Goal: Task Accomplishment & Management: Use online tool/utility

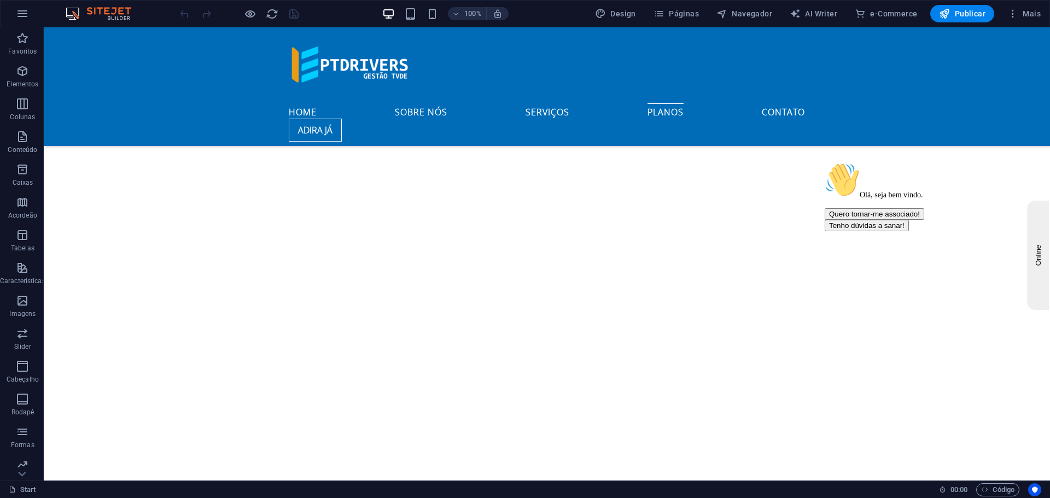
scroll to position [2683, 0]
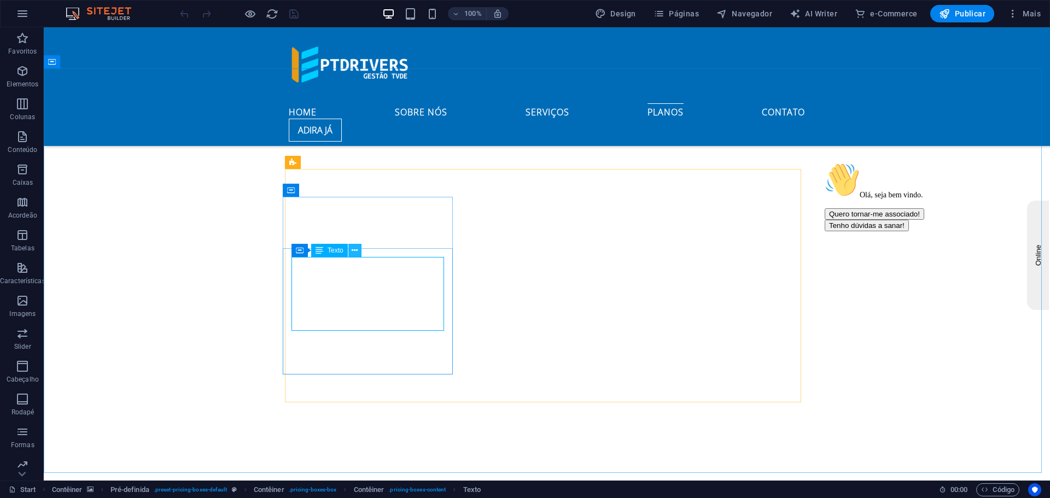
click at [351, 249] on button at bounding box center [354, 250] width 13 height 13
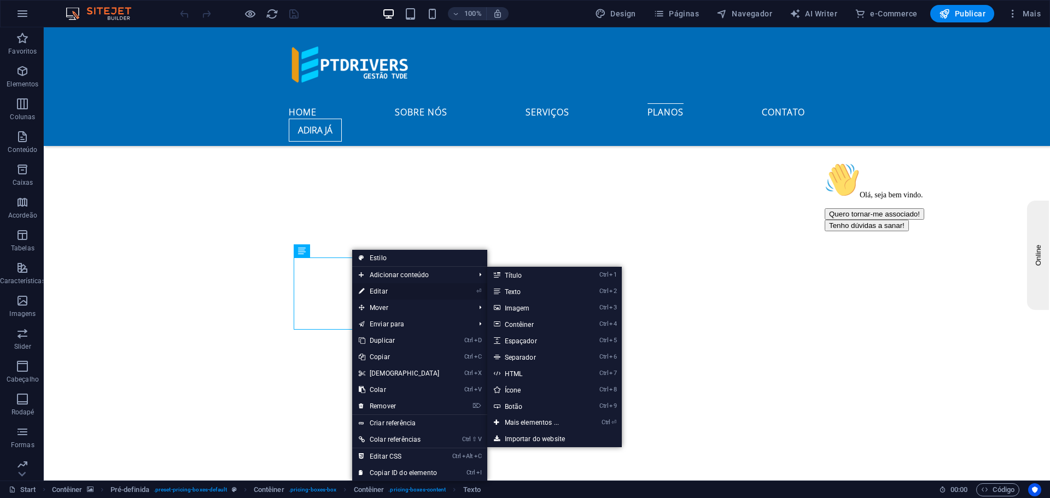
click at [378, 287] on link "⏎ Editar" at bounding box center [399, 291] width 94 height 16
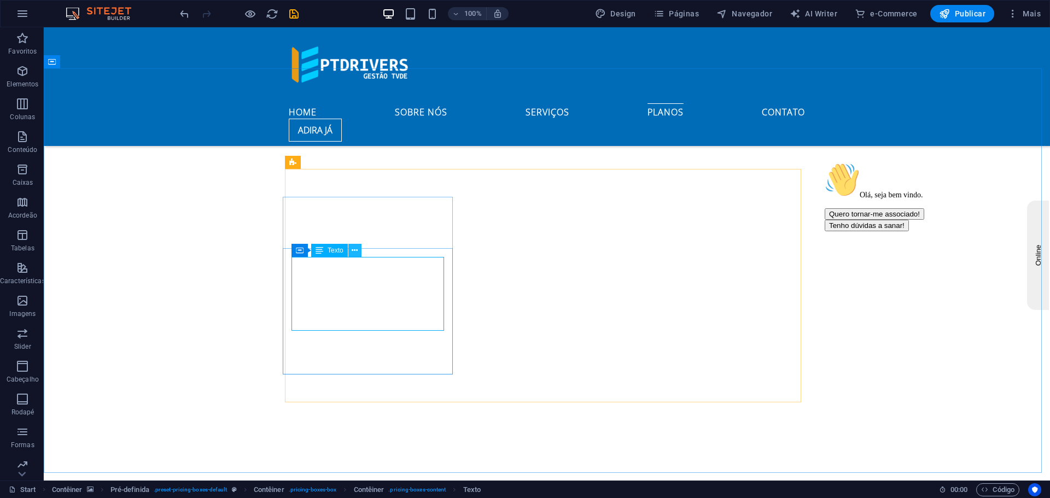
click at [356, 249] on icon at bounding box center [355, 250] width 6 height 11
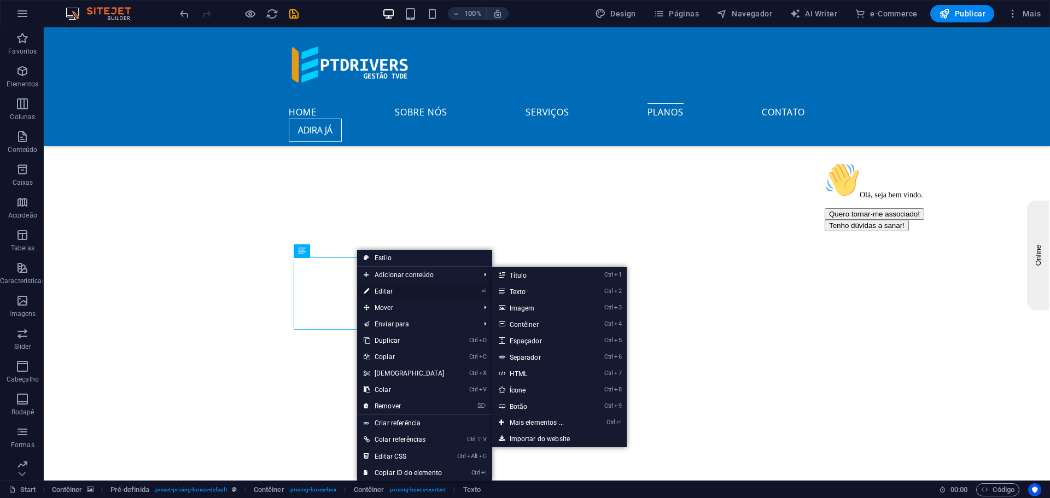
click at [385, 290] on link "⏎ Editar" at bounding box center [404, 291] width 94 height 16
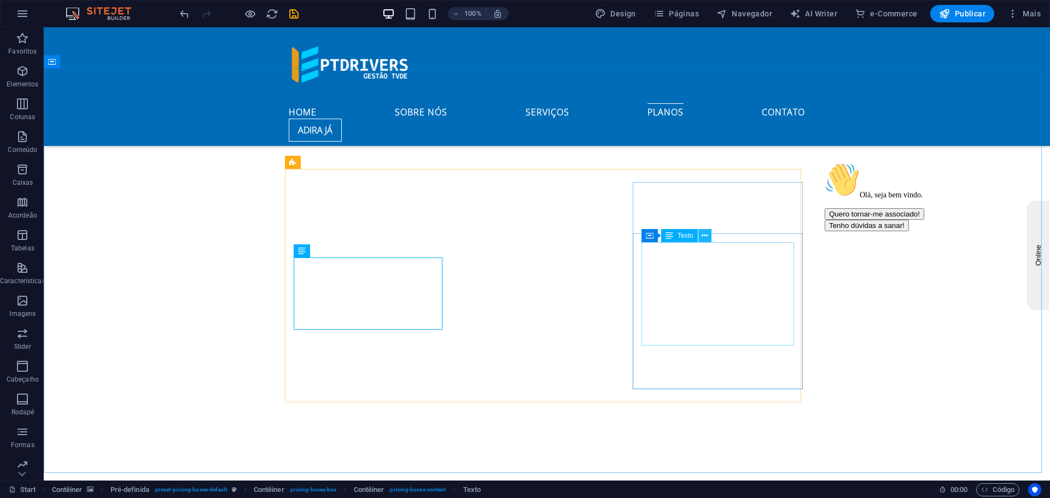
click at [704, 234] on icon at bounding box center [705, 235] width 6 height 11
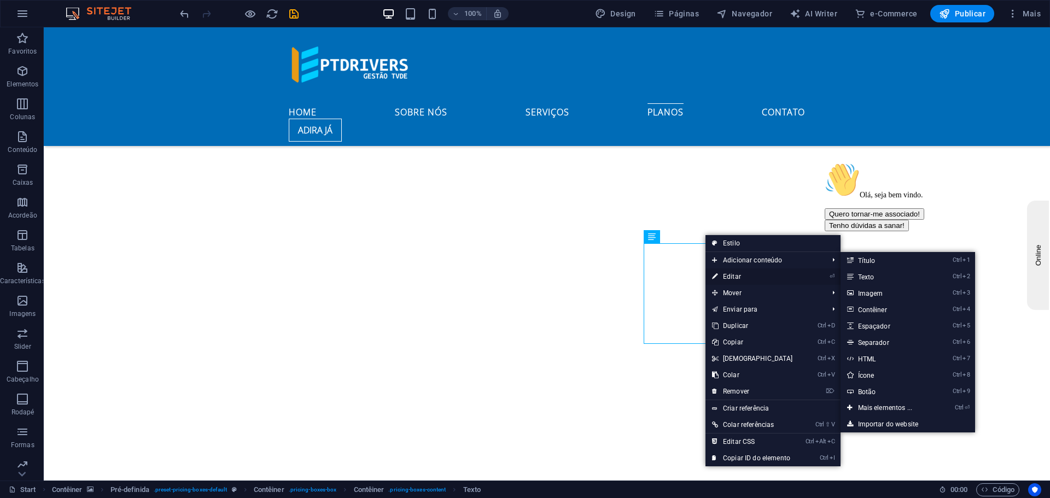
click at [730, 273] on link "⏎ Editar" at bounding box center [752, 276] width 94 height 16
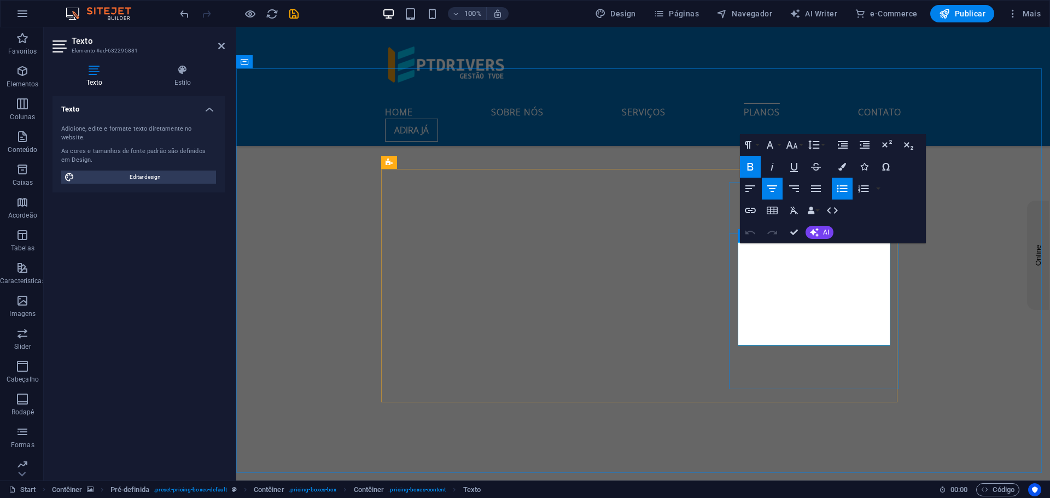
click at [839, 231] on div "Olá, seja bem vindo. Quero tornar-me associado! Tenho dúvidas a sanar!" at bounding box center [923, 196] width 197 height 69
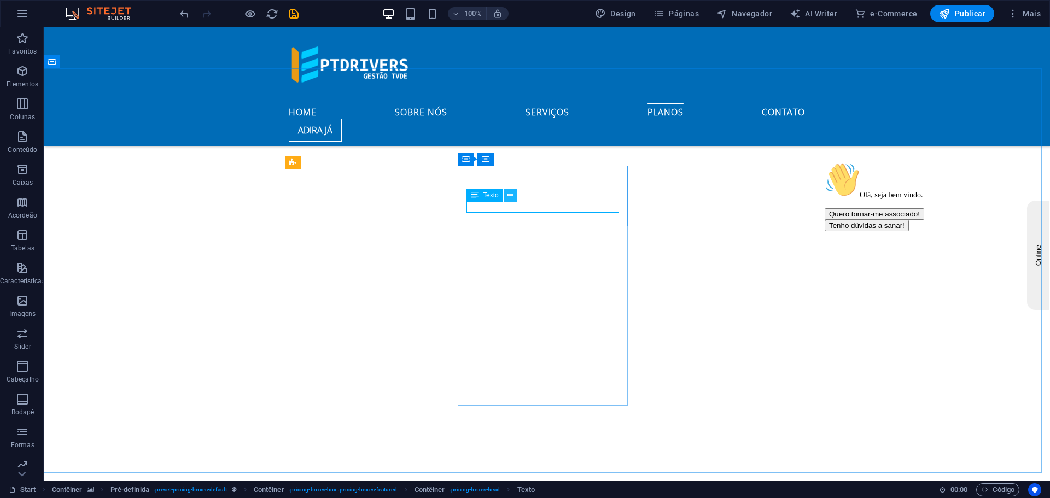
click at [509, 194] on icon at bounding box center [510, 195] width 6 height 11
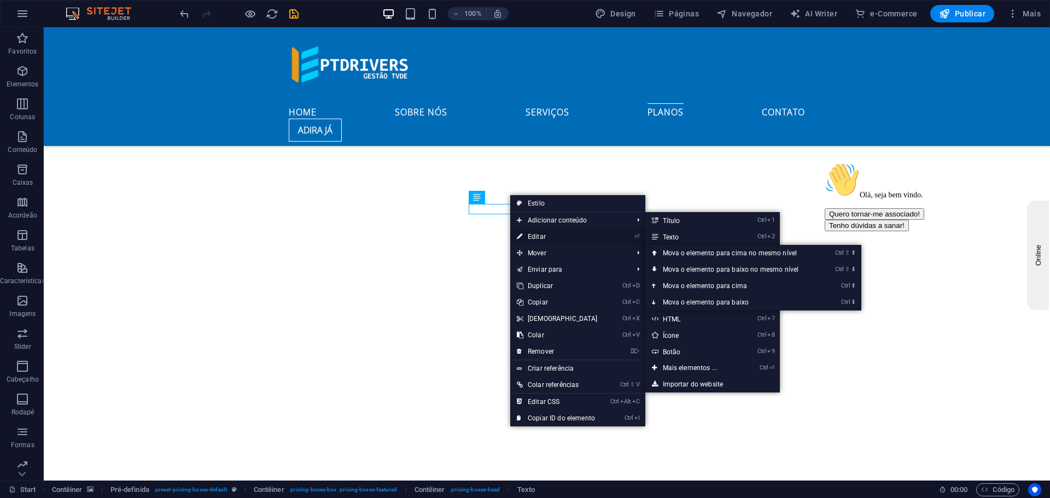
click at [541, 237] on link "⏎ Editar" at bounding box center [557, 237] width 94 height 16
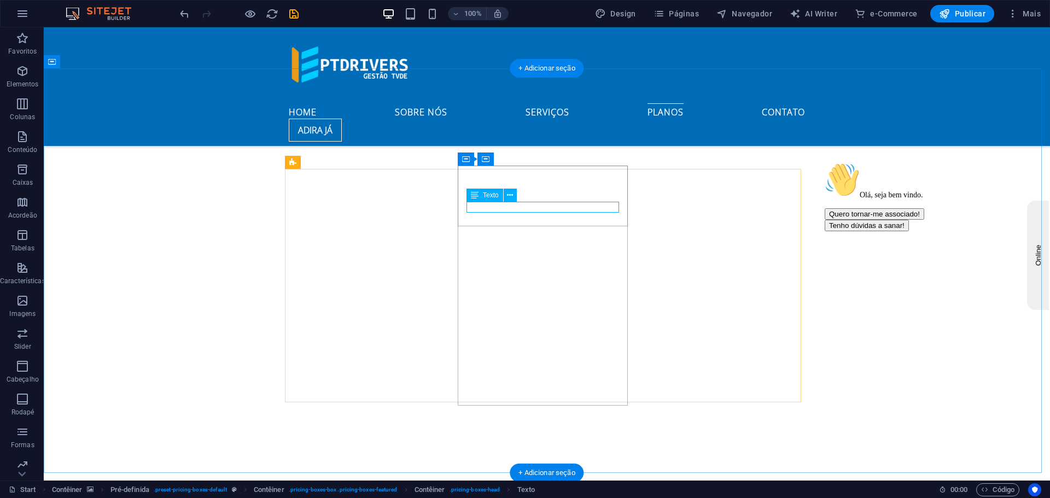
click at [509, 192] on icon at bounding box center [510, 195] width 6 height 11
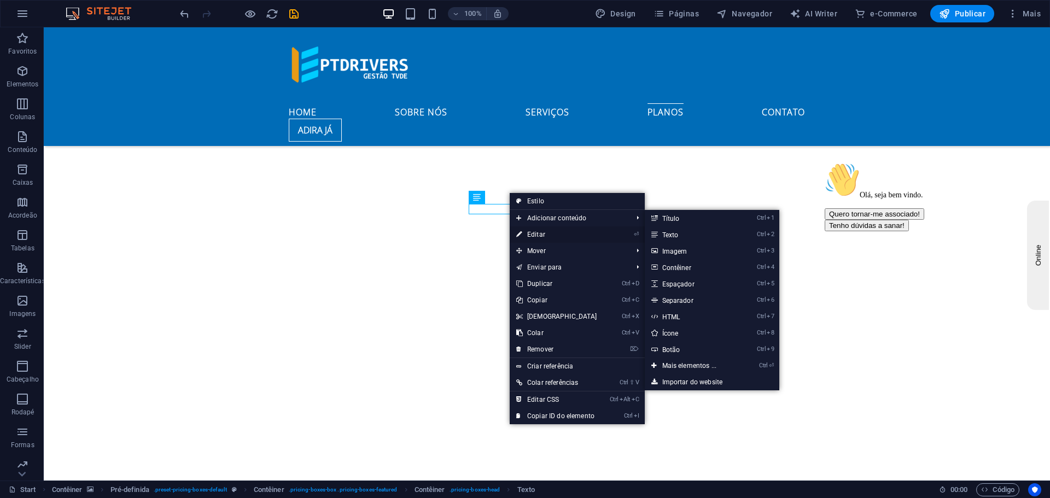
click at [535, 227] on link "⏎ Editar" at bounding box center [557, 234] width 94 height 16
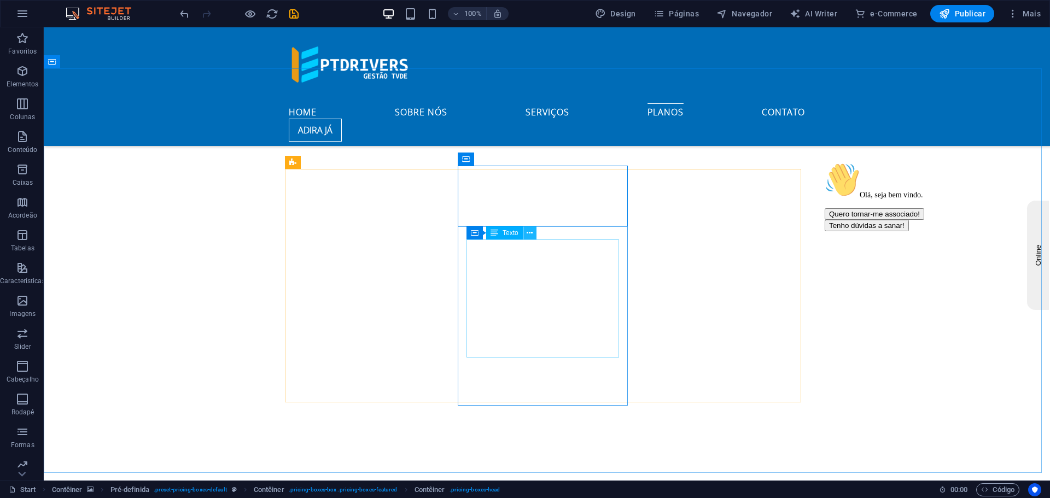
click at [525, 233] on button at bounding box center [529, 232] width 13 height 13
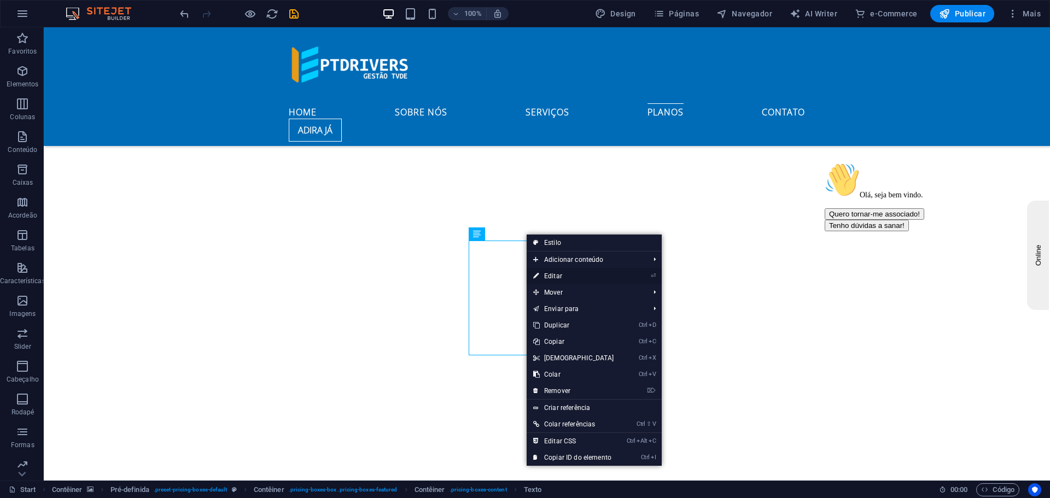
click at [556, 275] on link "⏎ Editar" at bounding box center [574, 276] width 94 height 16
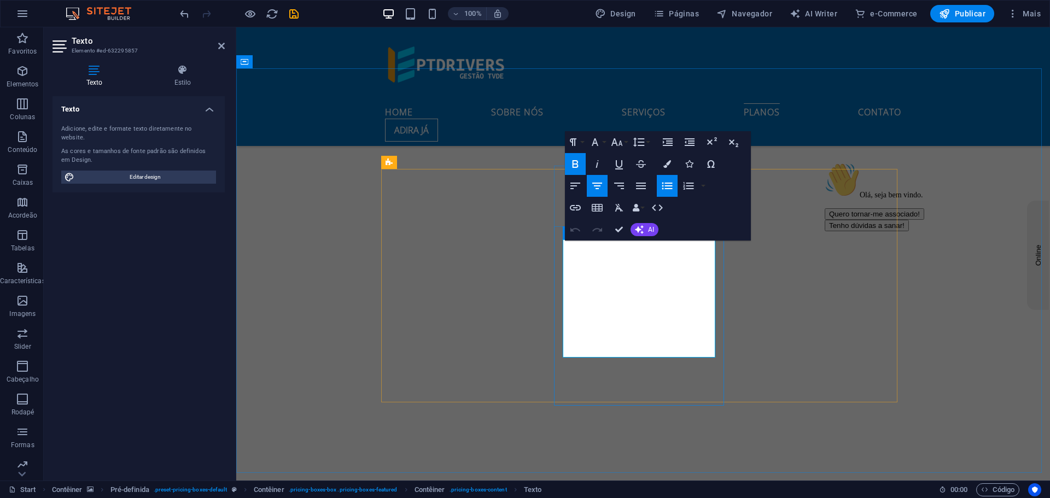
drag, startPoint x: 589, startPoint y: 246, endPoint x: 706, endPoint y: 333, distance: 146.5
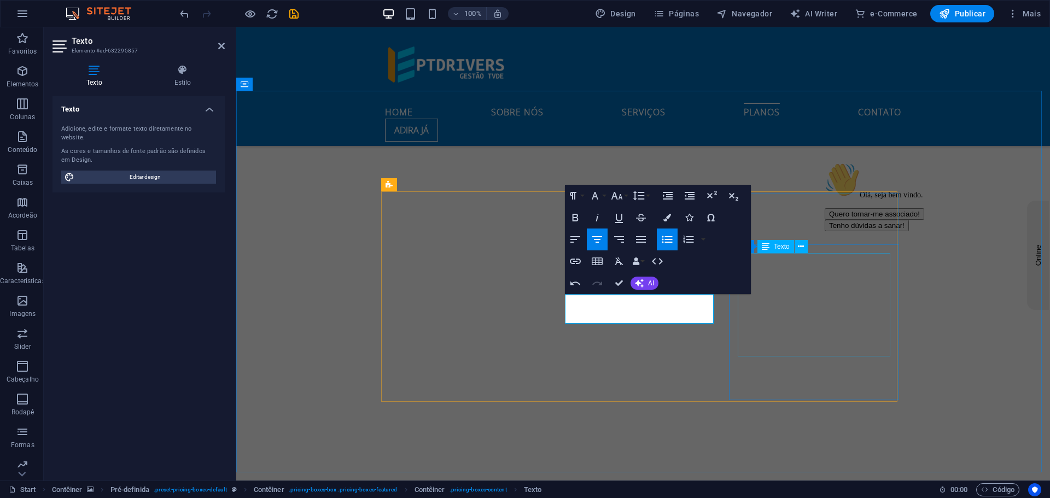
scroll to position [2653, 0]
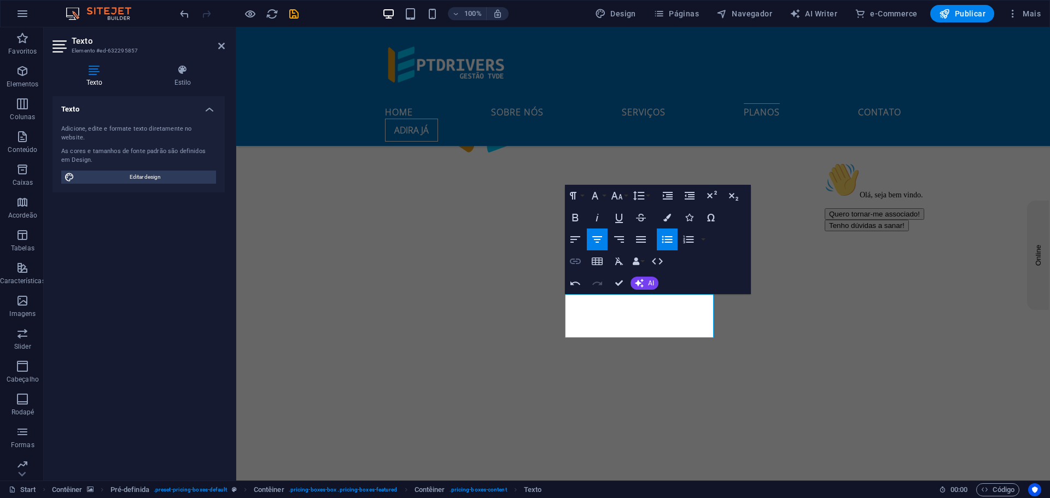
click at [577, 261] on icon "button" at bounding box center [575, 261] width 11 height 5
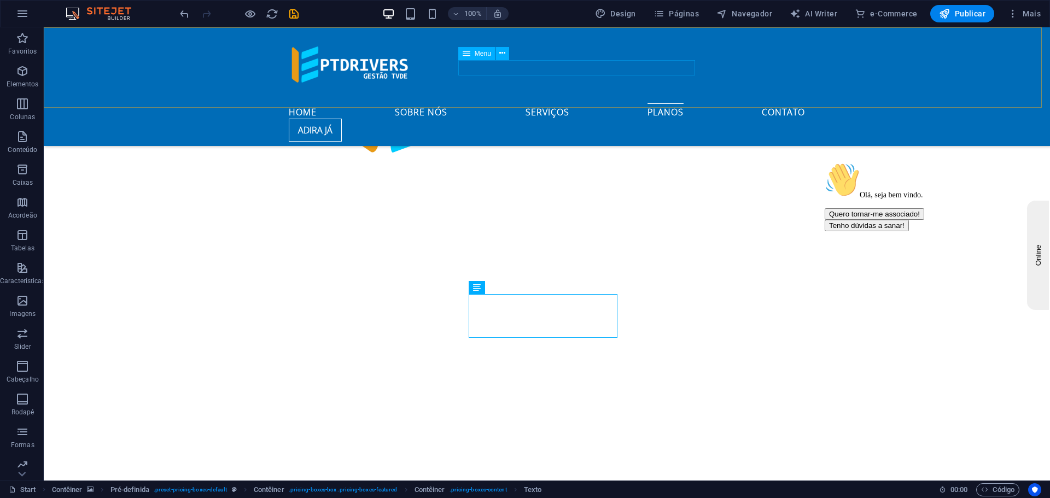
click at [524, 103] on nav "Home Sobre Nós Serviços Planos Contato" at bounding box center [547, 110] width 516 height 15
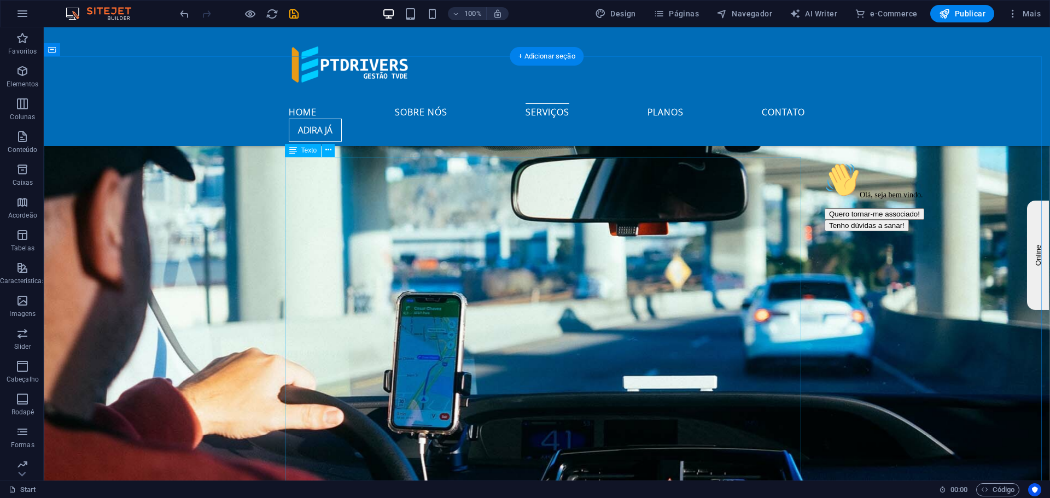
scroll to position [1906, 0]
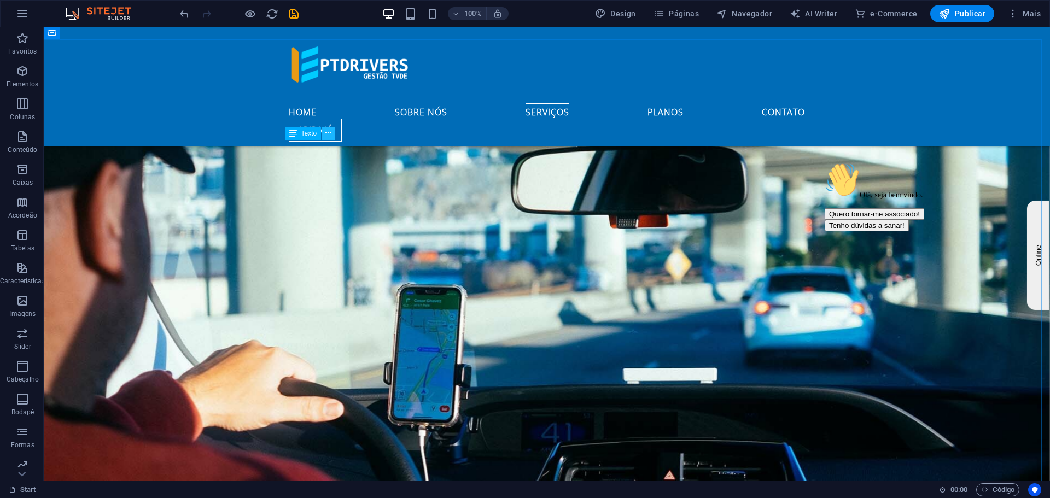
click at [329, 133] on icon at bounding box center [328, 132] width 6 height 11
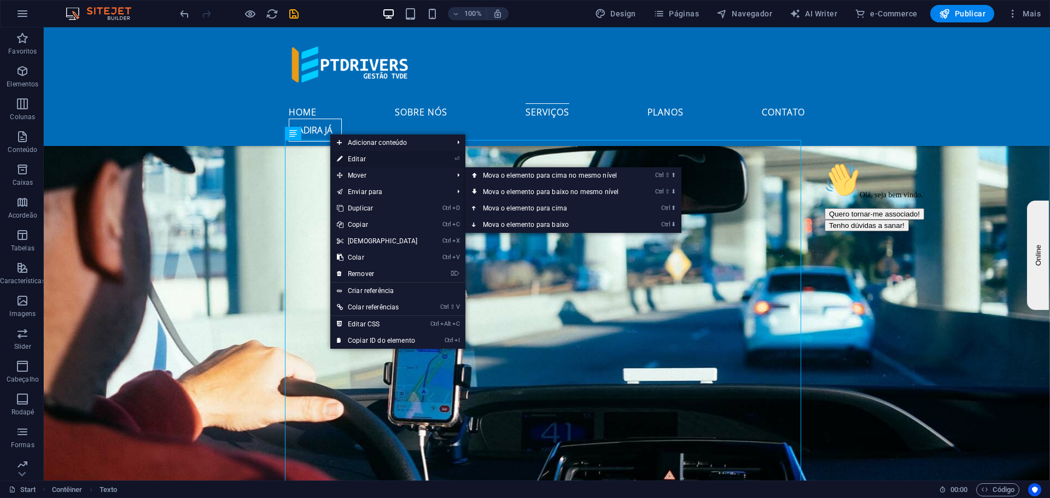
click at [362, 162] on link "⏎ Editar" at bounding box center [377, 159] width 94 height 16
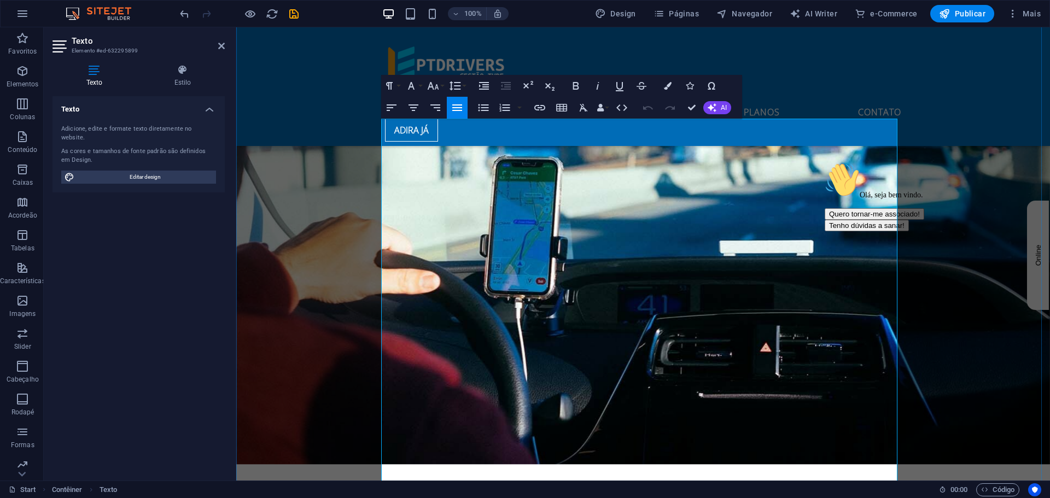
scroll to position [2070, 0]
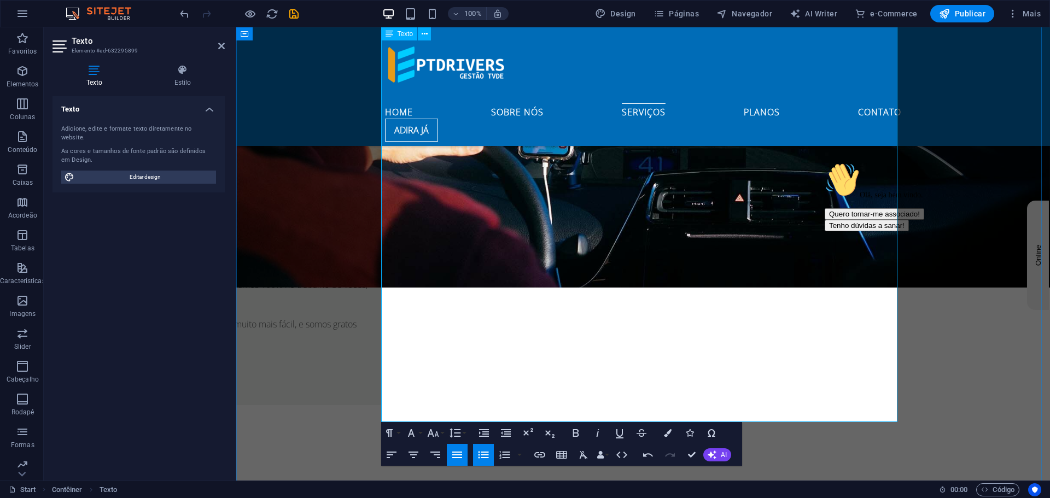
drag, startPoint x: 391, startPoint y: 335, endPoint x: 483, endPoint y: 336, distance: 92.4
click at [576, 433] on icon "button" at bounding box center [575, 433] width 6 height 8
drag, startPoint x: 488, startPoint y: 330, endPoint x: 493, endPoint y: 338, distance: 9.9
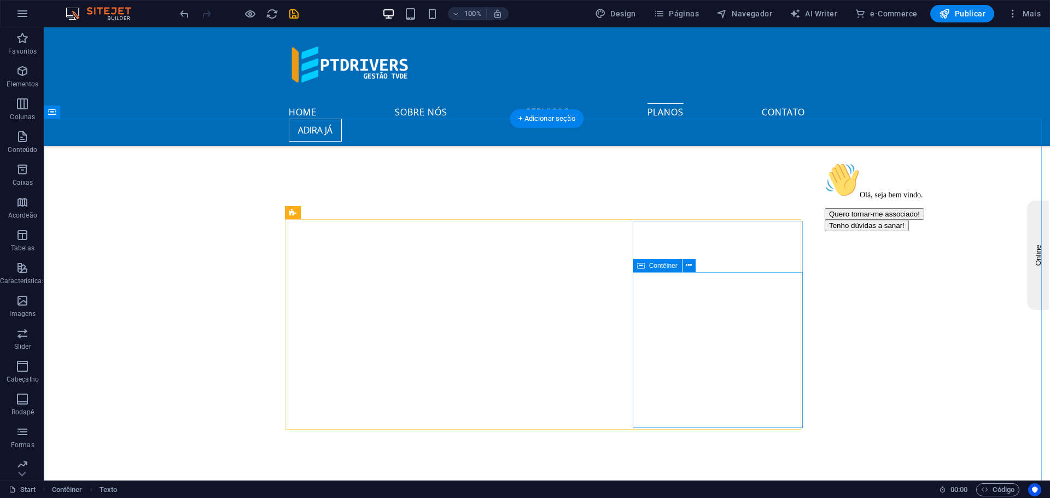
scroll to position [2671, 0]
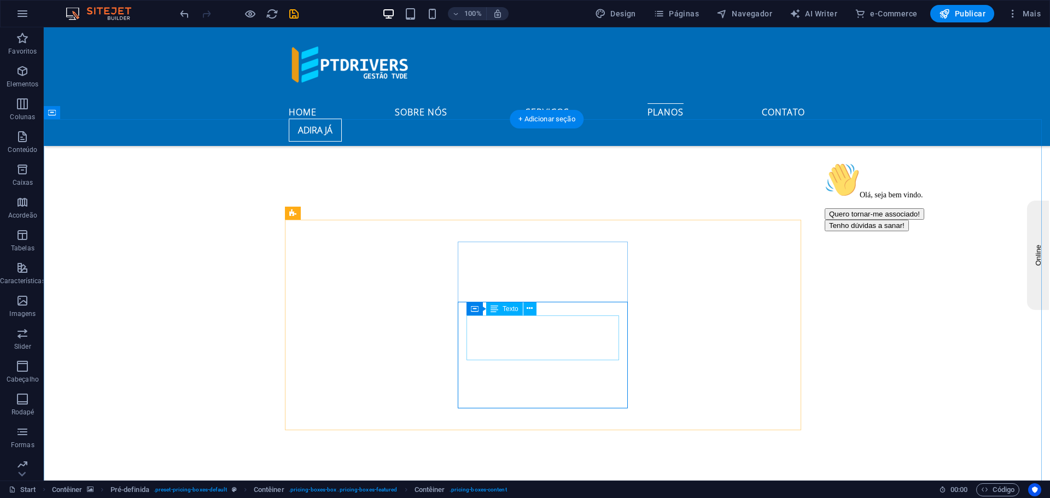
click at [529, 312] on icon at bounding box center [532, 308] width 6 height 11
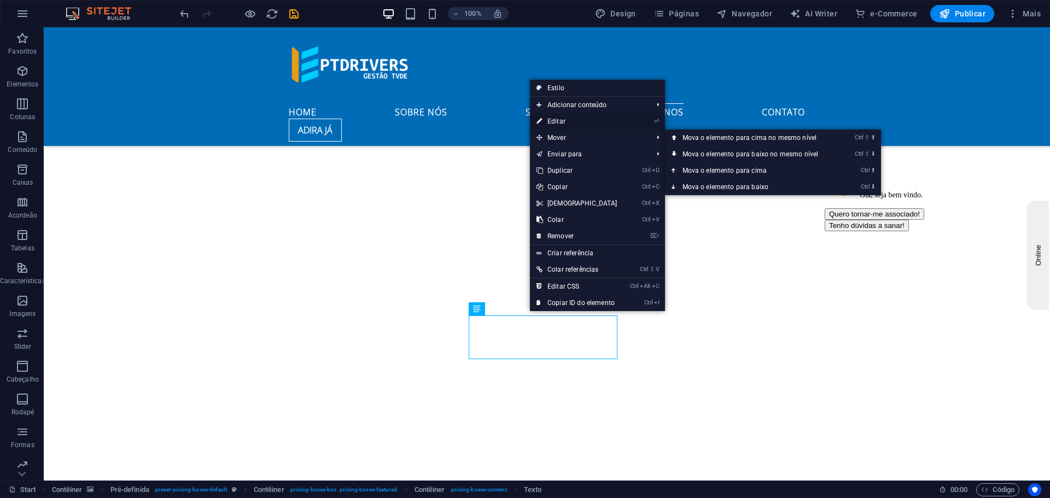
click at [578, 121] on link "⏎ Editar" at bounding box center [577, 121] width 94 height 16
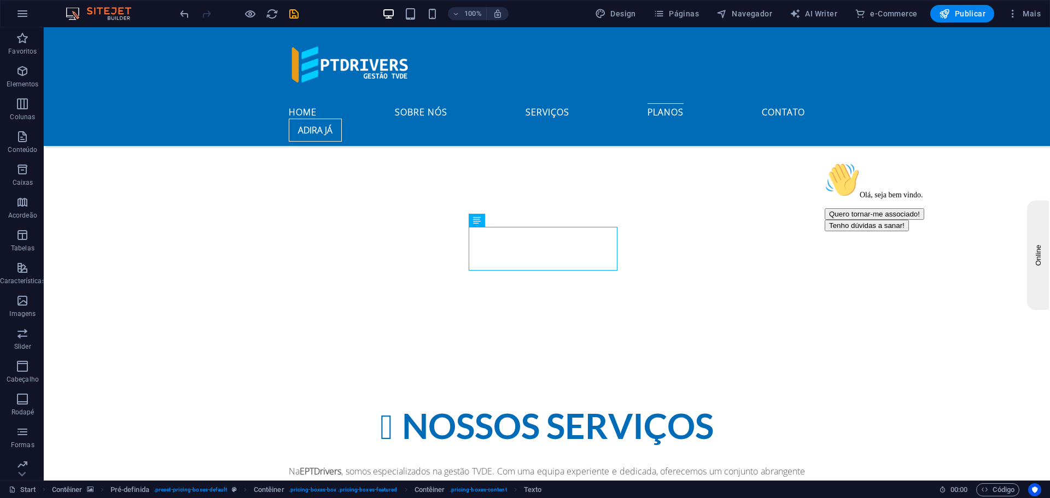
scroll to position [2780, 0]
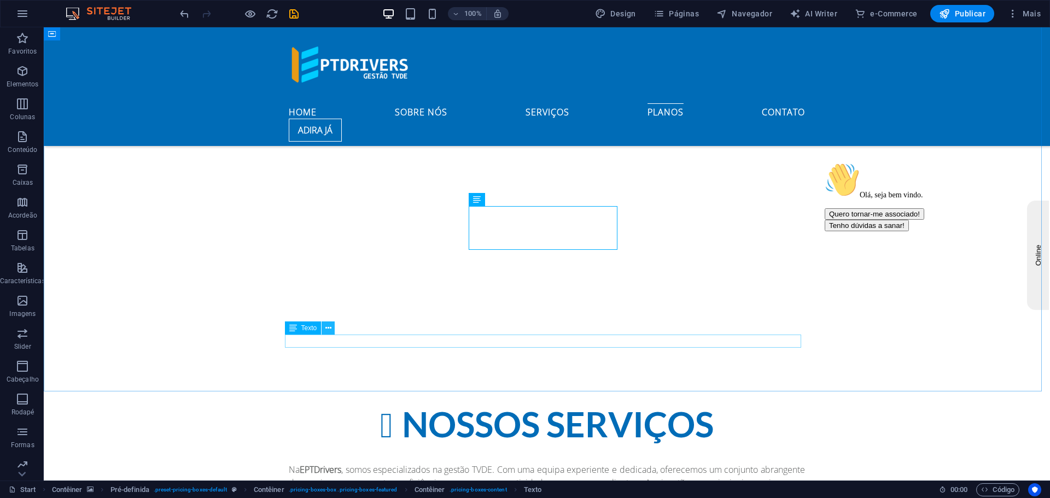
click at [326, 330] on icon at bounding box center [328, 328] width 6 height 11
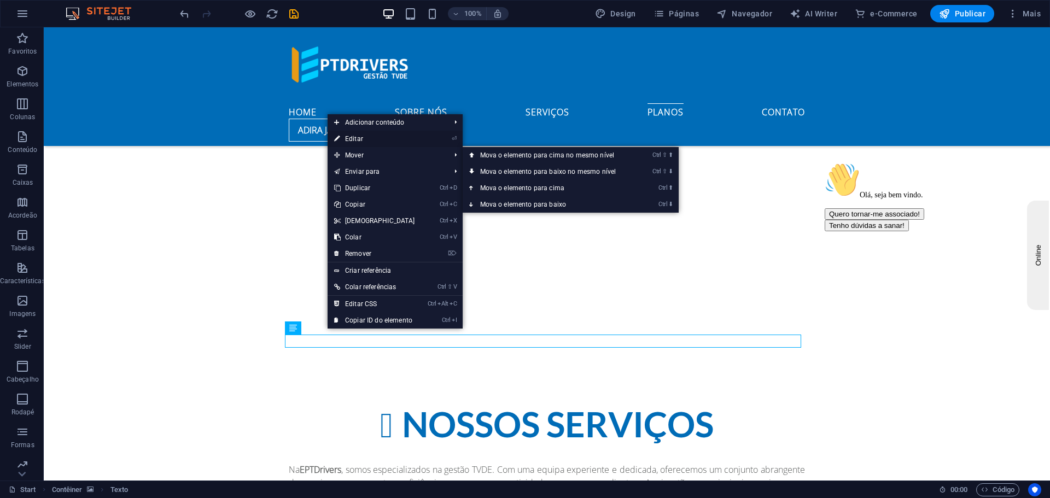
click at [367, 137] on link "⏎ Editar" at bounding box center [375, 139] width 94 height 16
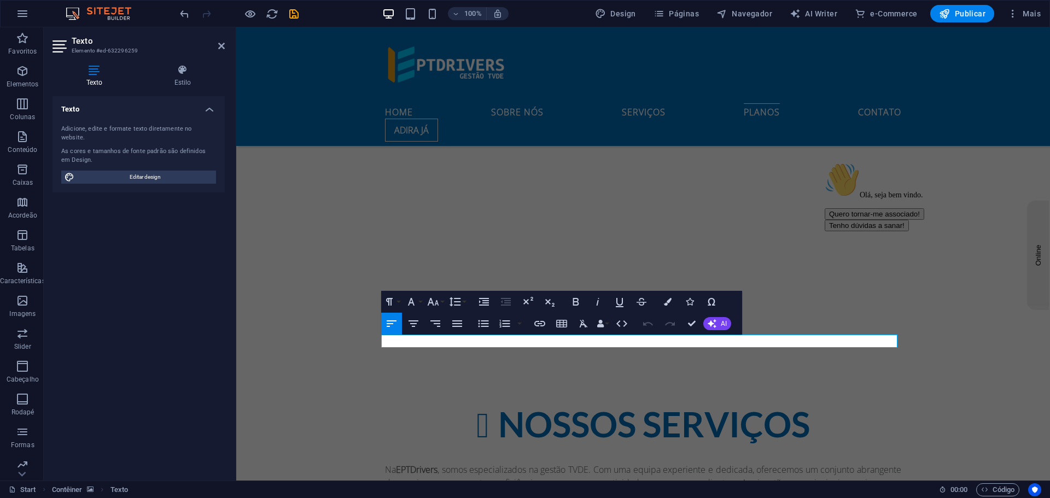
click at [855, 231] on div "Olá, seja bem vindo. Quero tornar-me associado! Tenho dúvidas a sanar!" at bounding box center [923, 196] width 197 height 69
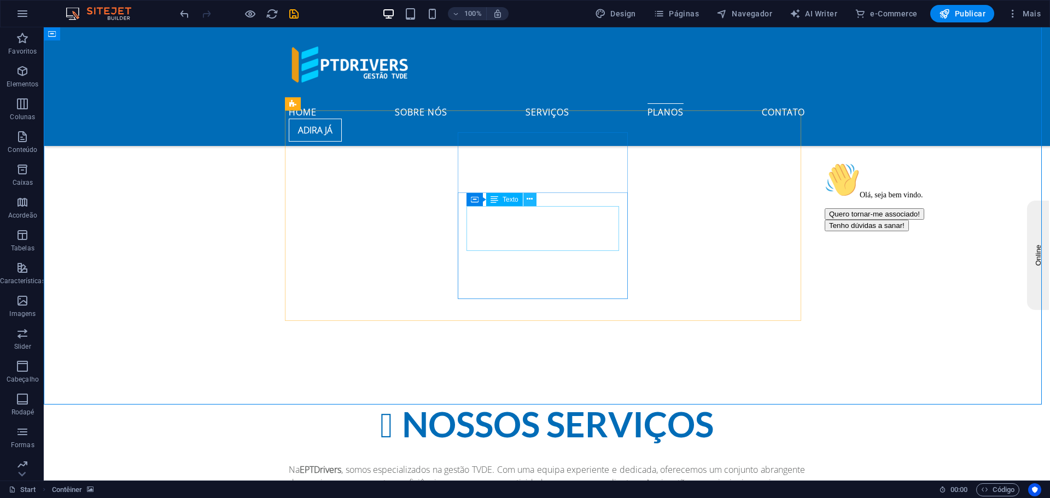
click at [526, 197] on button at bounding box center [529, 199] width 13 height 13
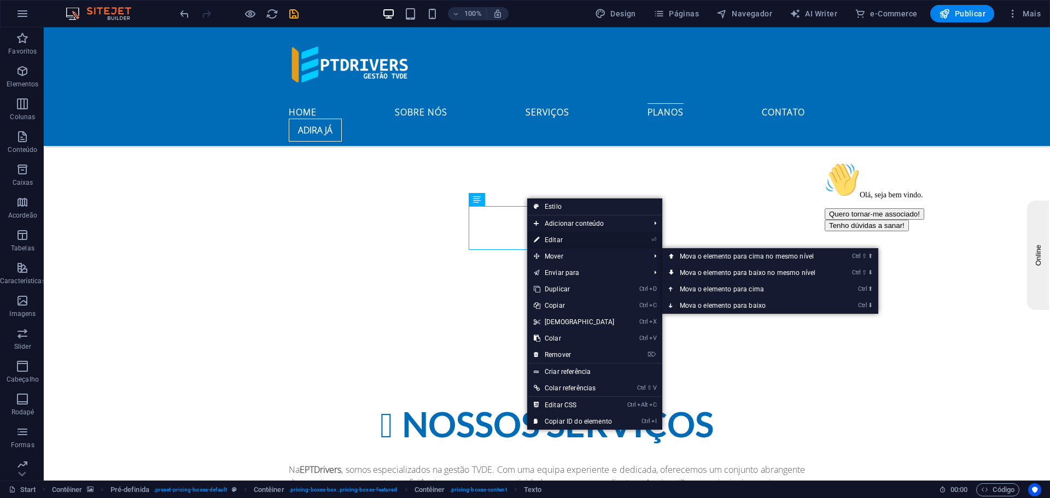
click at [562, 241] on link "⏎ Editar" at bounding box center [574, 240] width 94 height 16
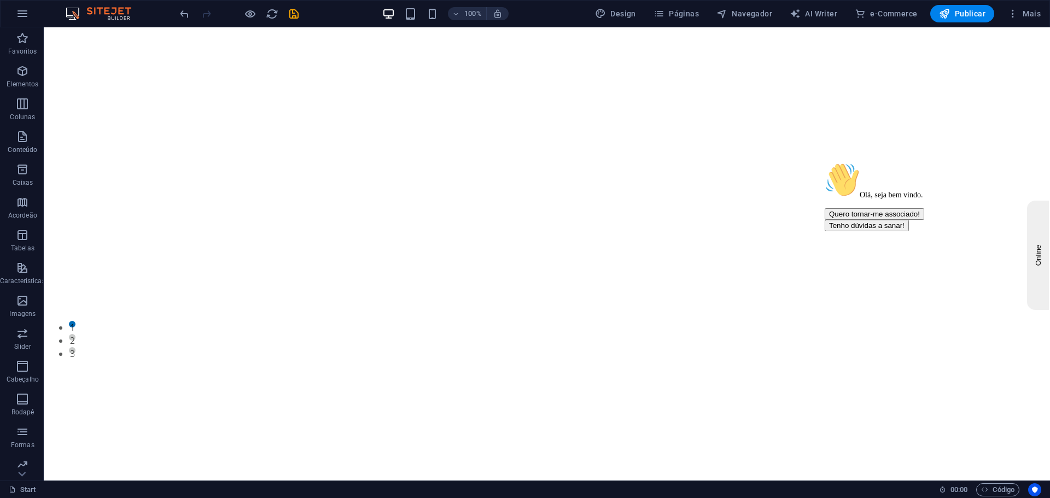
scroll to position [0, 0]
click at [968, 14] on span "Publicar" at bounding box center [962, 13] width 46 height 11
